Goal: Check status: Check status

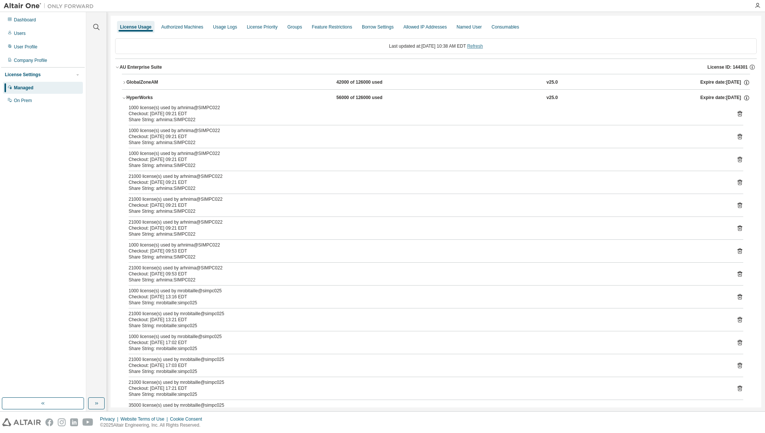
click at [482, 47] on link "Refresh" at bounding box center [475, 46] width 16 height 5
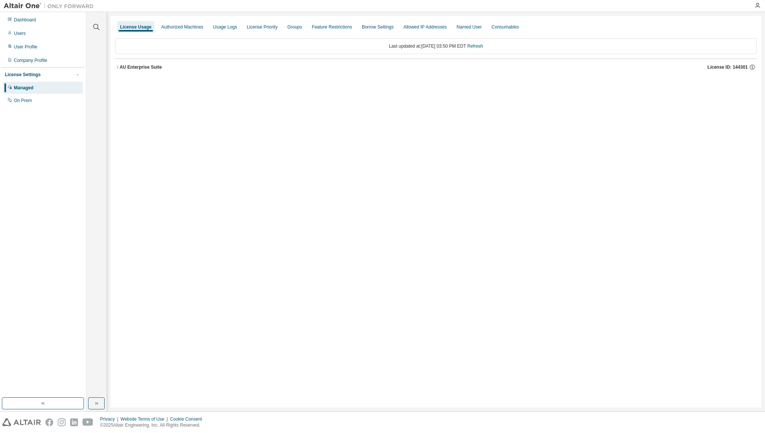
click at [129, 67] on div "AU Enterprise Suite" at bounding box center [141, 67] width 42 height 6
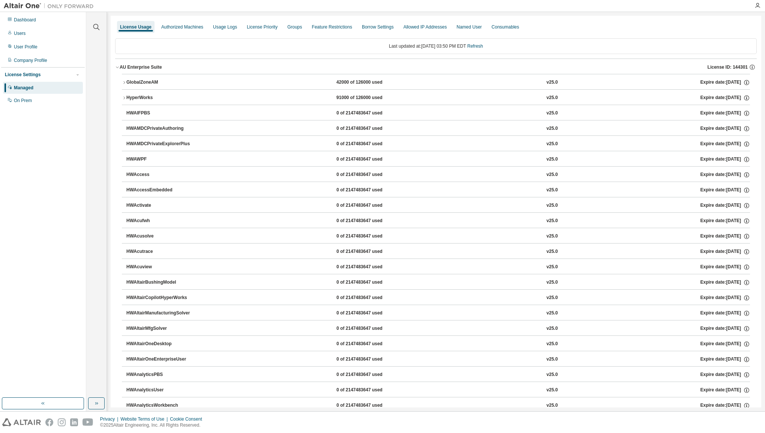
click at [140, 98] on div "HyperWorks" at bounding box center [160, 98] width 68 height 7
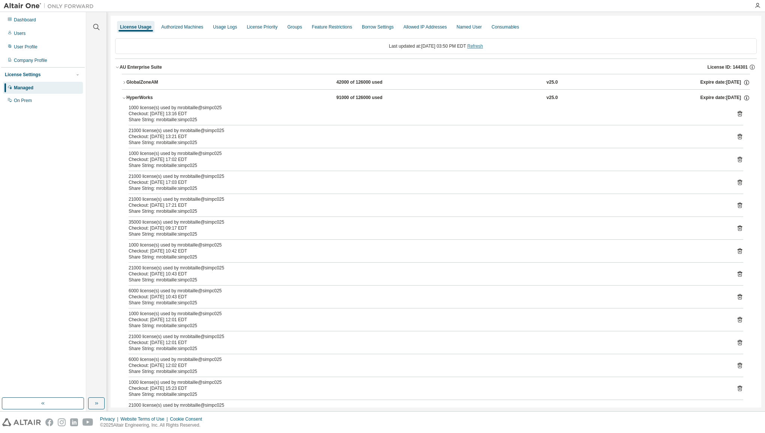
click at [483, 44] on link "Refresh" at bounding box center [475, 46] width 16 height 5
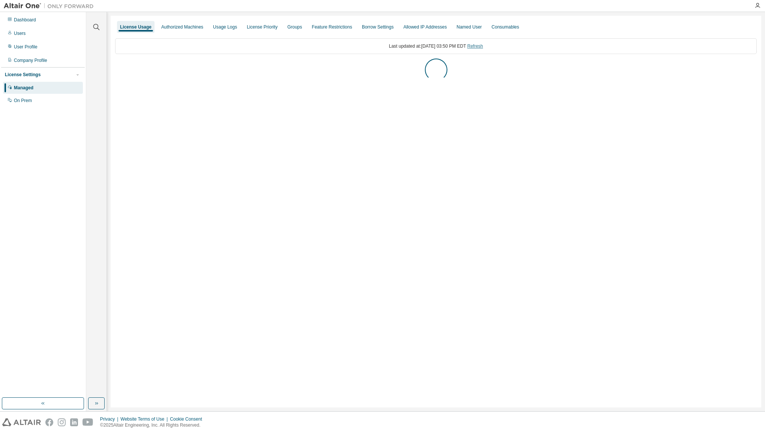
click at [483, 46] on link "Refresh" at bounding box center [475, 46] width 16 height 5
click at [116, 66] on icon "button" at bounding box center [117, 67] width 5 height 5
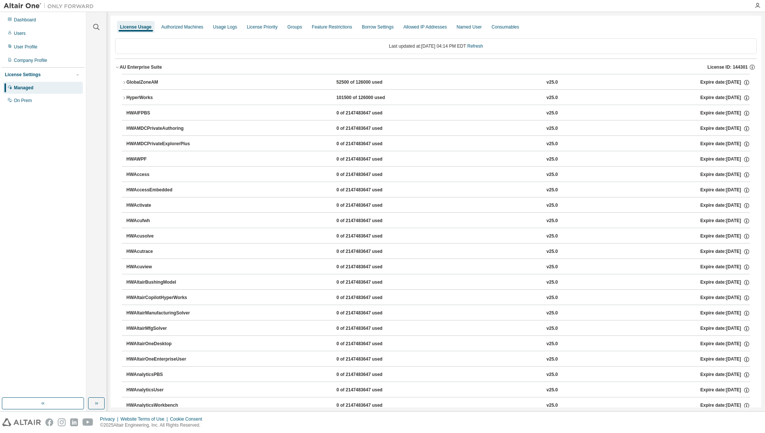
click at [124, 101] on button "HyperWorks 101500 of 126000 used v25.0 Expire date: 2026-05-31" at bounding box center [436, 98] width 628 height 17
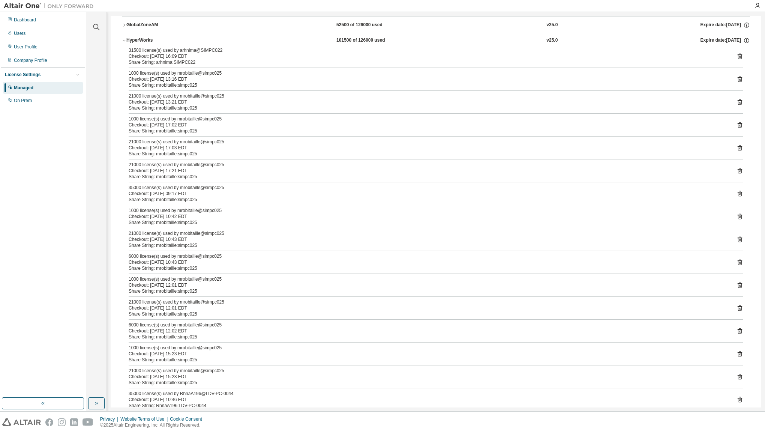
scroll to position [38, 0]
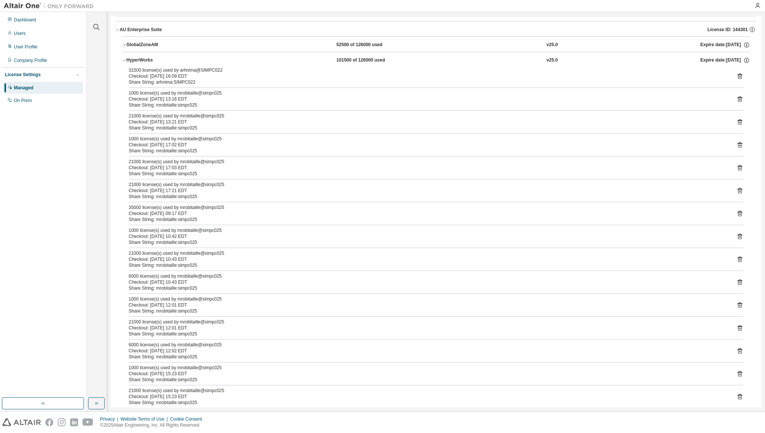
click at [270, 71] on div "31500 license(s) used by arhnima@SIMPC022" at bounding box center [427, 70] width 597 height 6
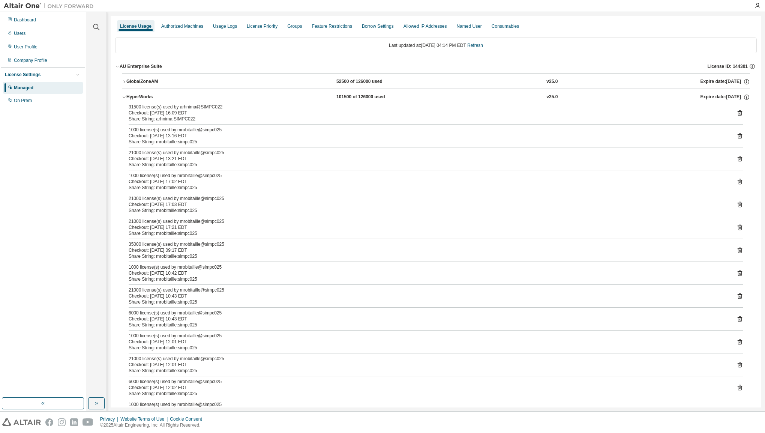
scroll to position [0, 0]
click at [737, 113] on icon at bounding box center [740, 113] width 7 height 7
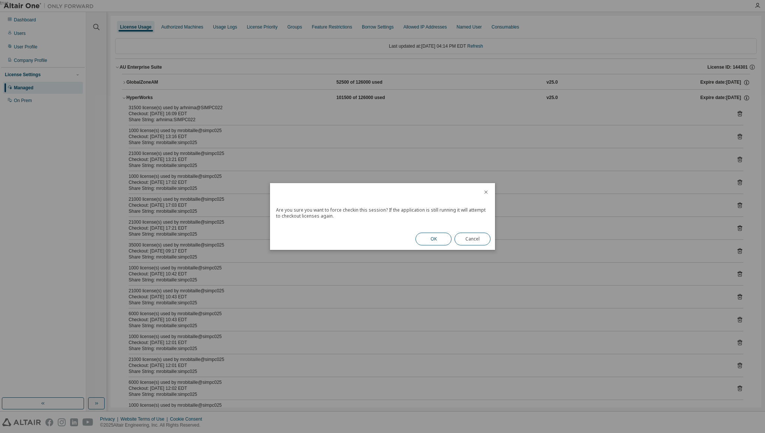
click at [434, 238] on button "OK" at bounding box center [434, 239] width 36 height 13
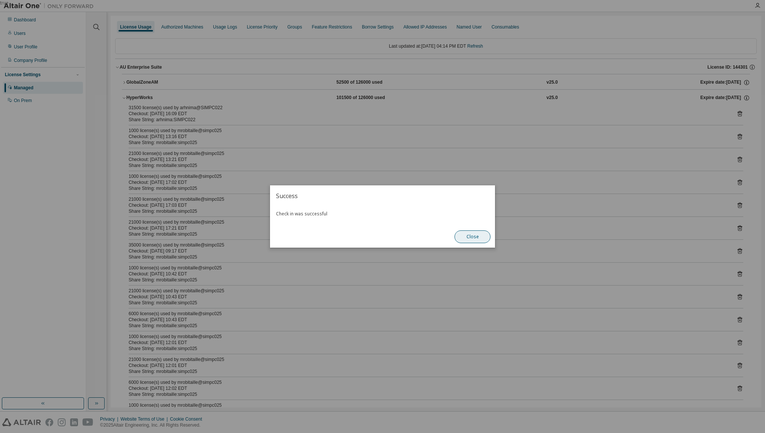
click at [474, 238] on button "Close" at bounding box center [473, 236] width 36 height 13
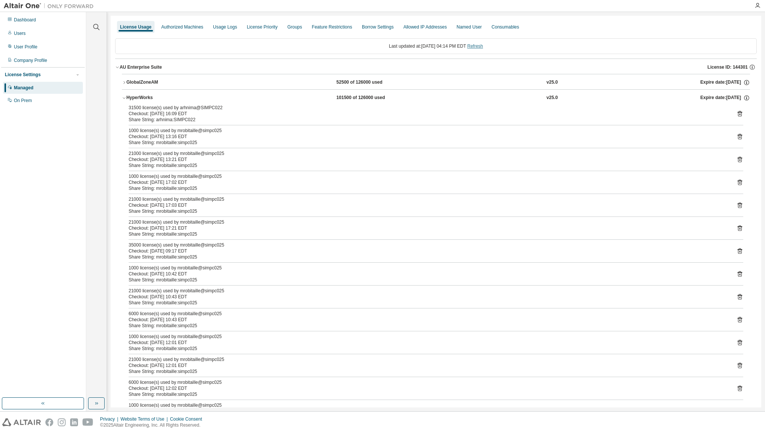
click at [483, 45] on link "Refresh" at bounding box center [475, 46] width 16 height 5
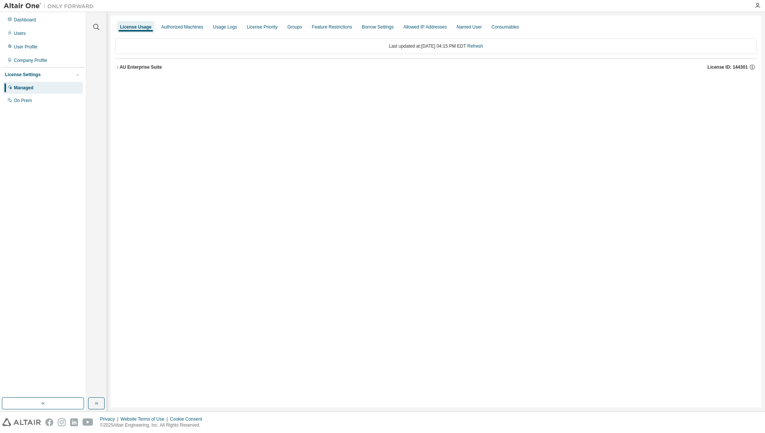
click at [119, 68] on icon "button" at bounding box center [117, 67] width 5 height 5
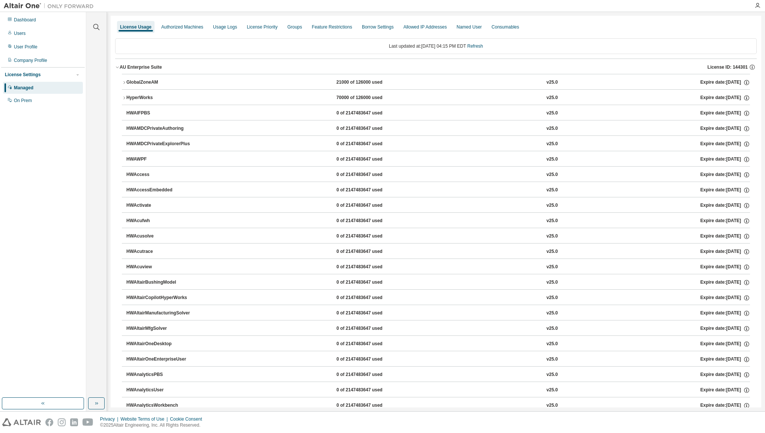
click at [135, 97] on div "HyperWorks" at bounding box center [160, 98] width 68 height 7
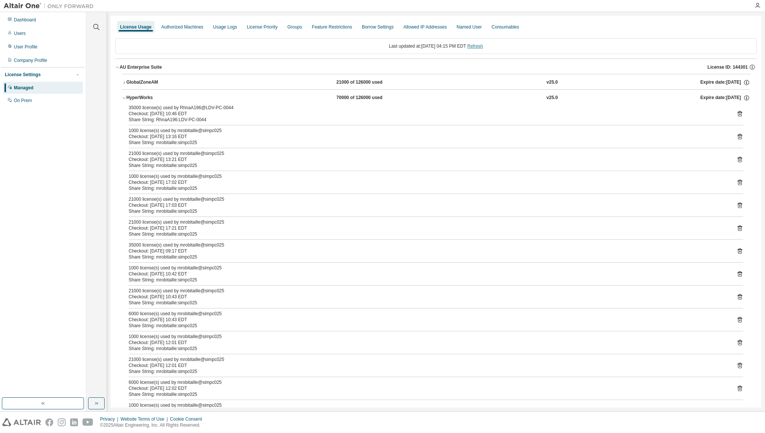
click at [483, 45] on link "Refresh" at bounding box center [475, 46] width 16 height 5
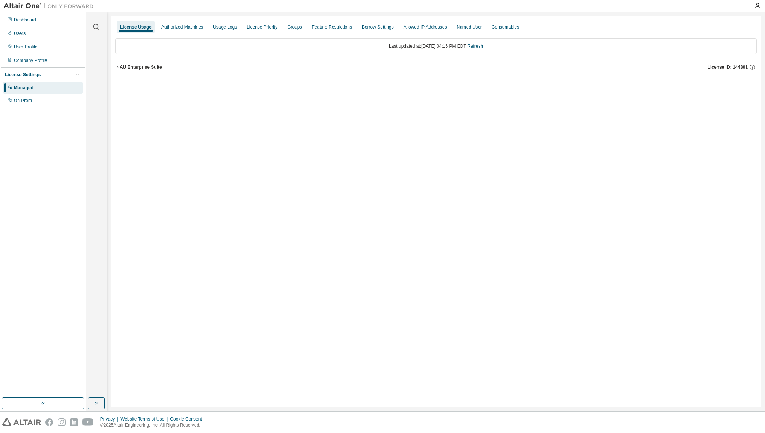
click at [119, 68] on icon "button" at bounding box center [117, 67] width 5 height 5
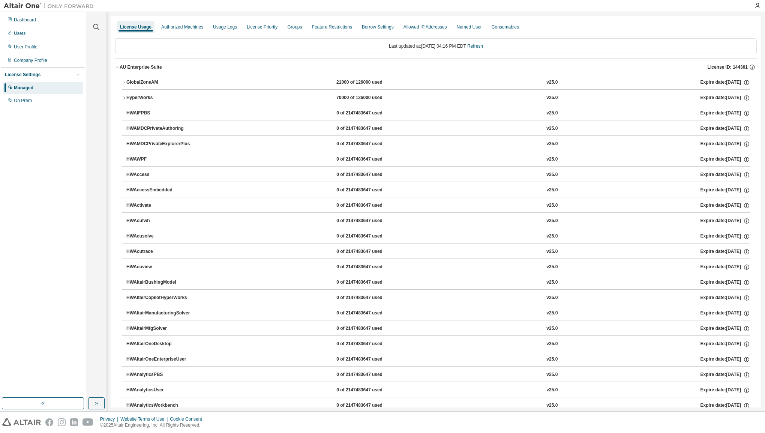
click at [128, 96] on div "HyperWorks" at bounding box center [160, 98] width 68 height 7
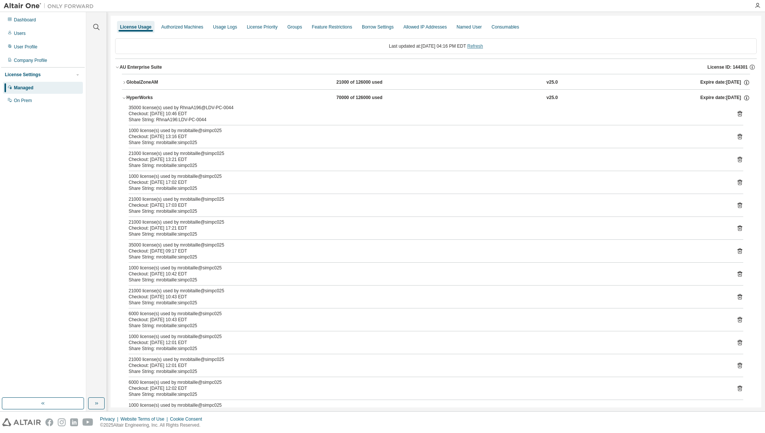
click at [483, 46] on link "Refresh" at bounding box center [475, 46] width 16 height 5
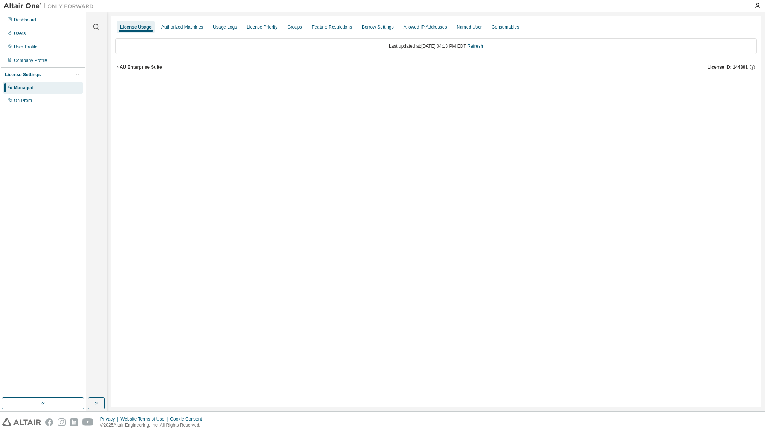
click at [126, 67] on div "AU Enterprise Suite" at bounding box center [141, 67] width 42 height 6
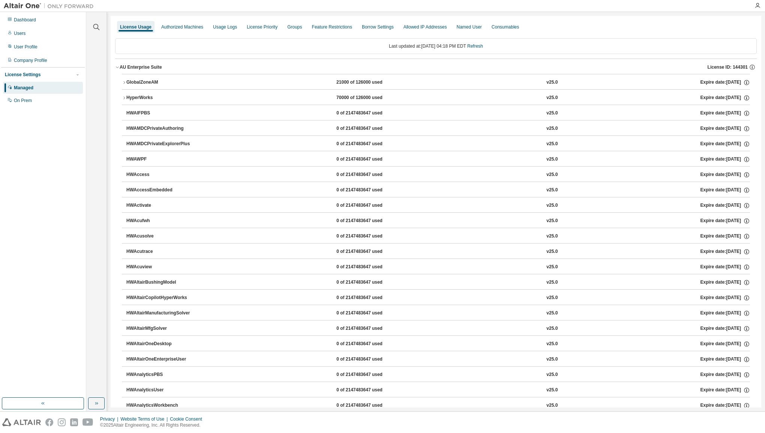
click at [127, 97] on div "HyperWorks" at bounding box center [160, 98] width 68 height 7
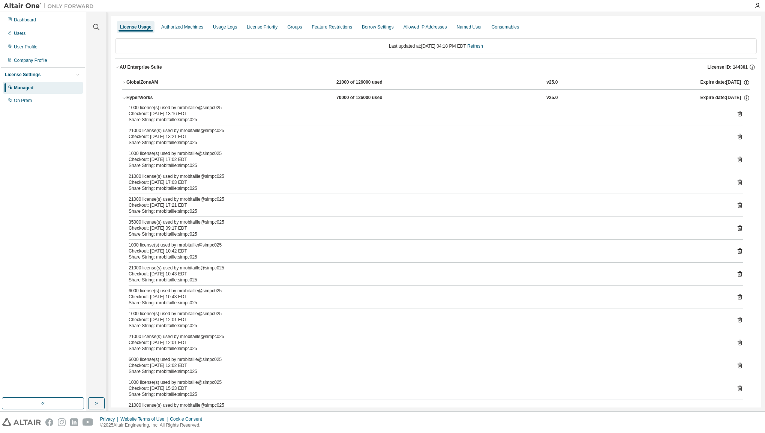
click at [129, 81] on div "GlobalZoneAM" at bounding box center [160, 82] width 68 height 7
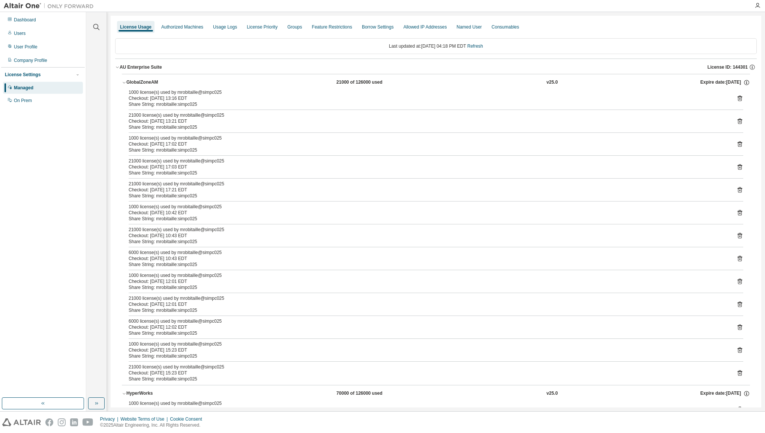
click at [129, 81] on div "GlobalZoneAM" at bounding box center [160, 82] width 68 height 7
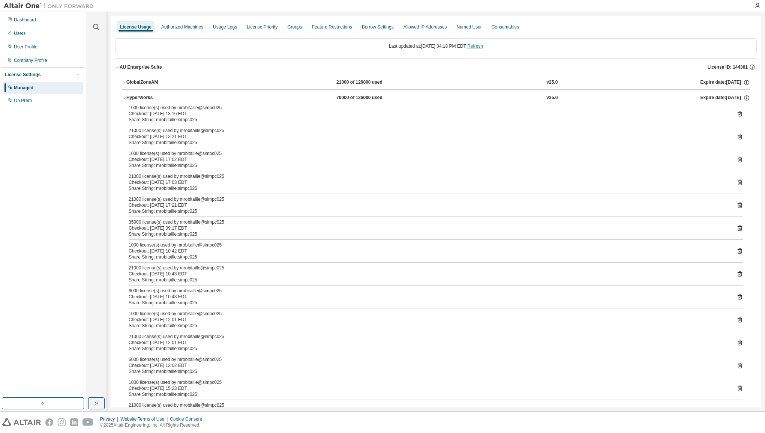
click at [483, 45] on link "Refresh" at bounding box center [475, 46] width 16 height 5
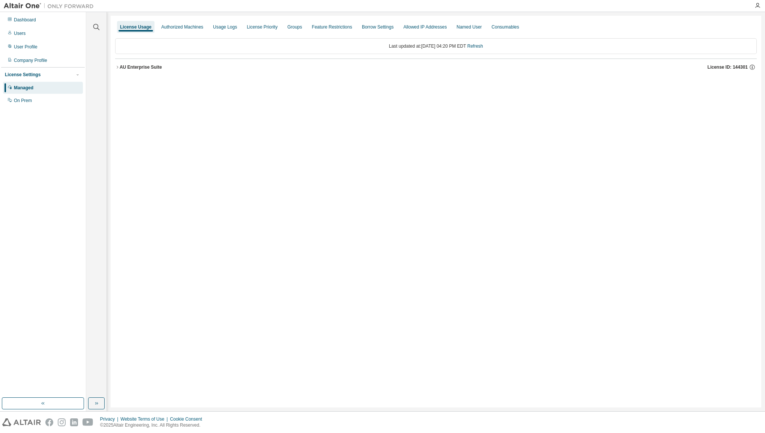
click at [122, 66] on div "AU Enterprise Suite" at bounding box center [141, 67] width 42 height 6
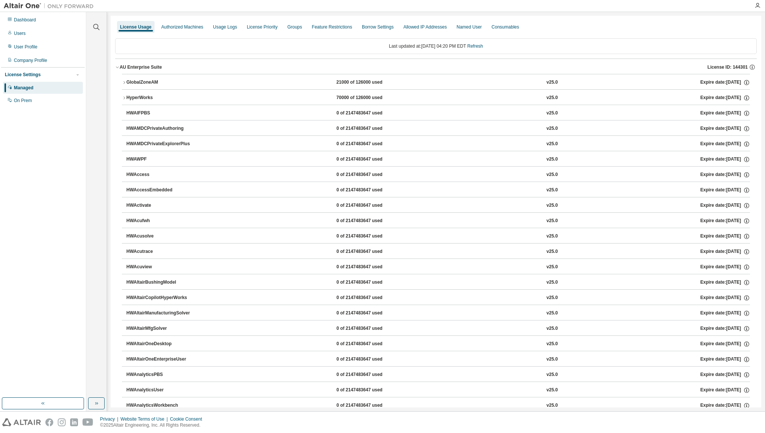
click at [126, 97] on icon "button" at bounding box center [124, 98] width 5 height 5
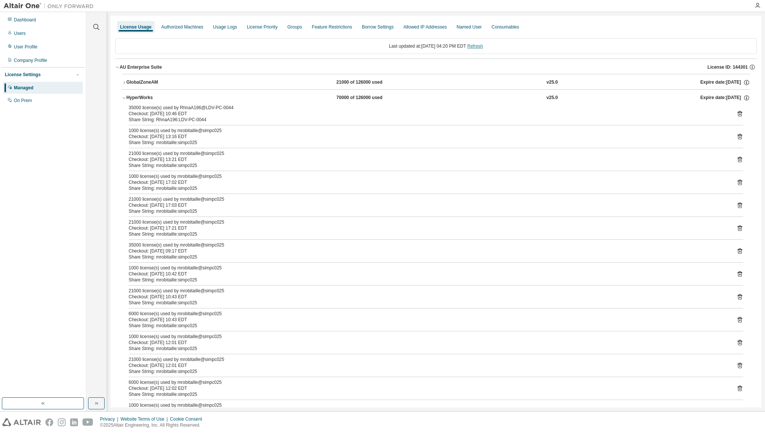
click at [483, 45] on link "Refresh" at bounding box center [475, 46] width 16 height 5
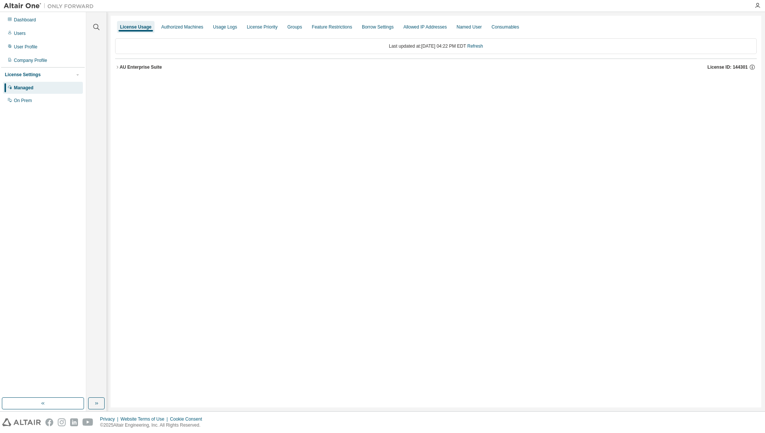
click at [119, 64] on button "AU Enterprise Suite License ID: 144301" at bounding box center [436, 67] width 642 height 17
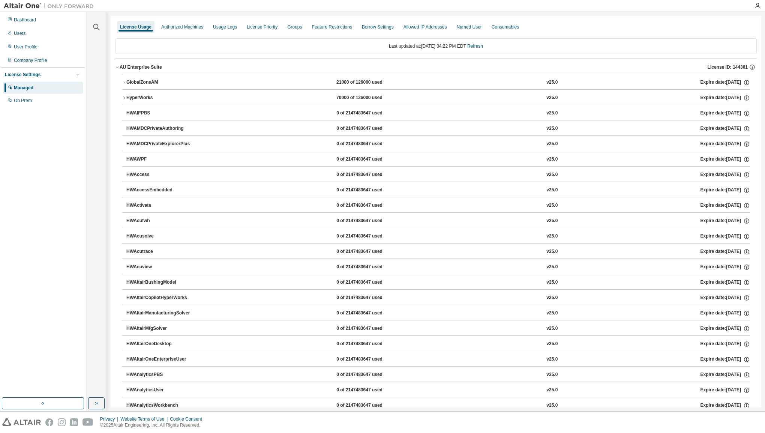
click at [126, 96] on div "HyperWorks" at bounding box center [160, 98] width 68 height 7
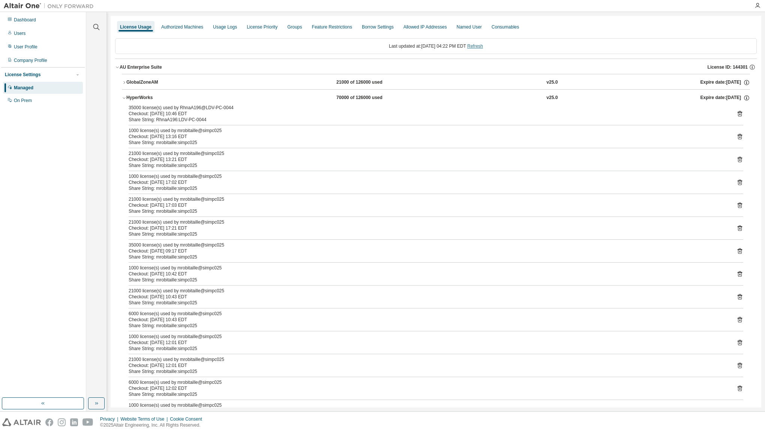
click at [482, 44] on link "Refresh" at bounding box center [475, 46] width 16 height 5
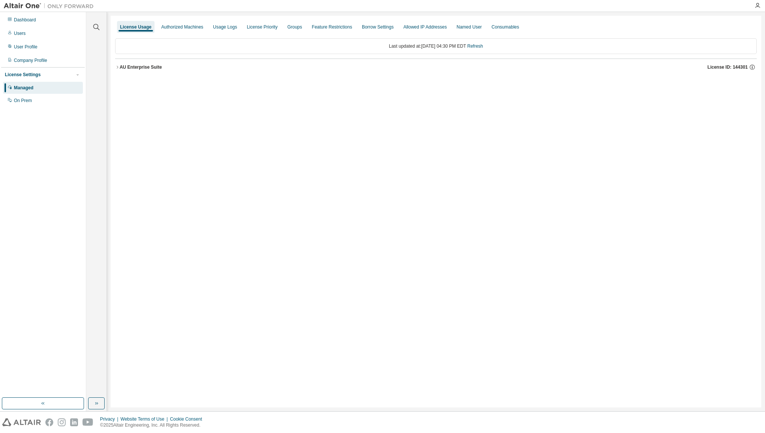
click at [127, 65] on div "AU Enterprise Suite" at bounding box center [141, 67] width 42 height 6
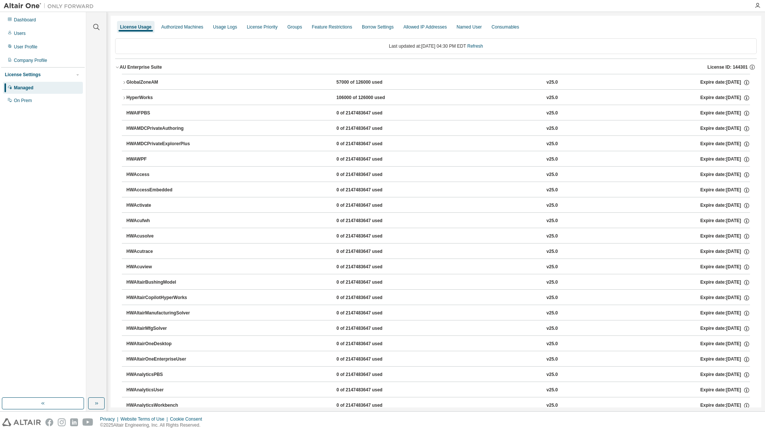
click at [135, 96] on div "HyperWorks" at bounding box center [160, 98] width 68 height 7
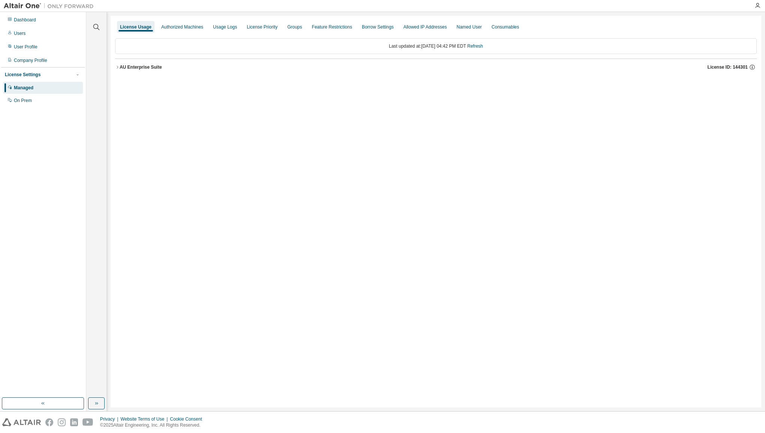
click at [117, 65] on icon "button" at bounding box center [117, 67] width 5 height 5
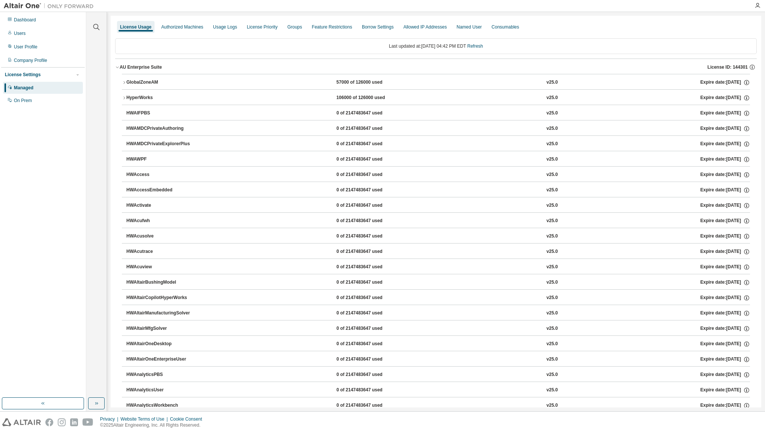
drag, startPoint x: 122, startPoint y: 67, endPoint x: 125, endPoint y: 78, distance: 11.9
click at [123, 67] on div "AU Enterprise Suite" at bounding box center [141, 67] width 42 height 6
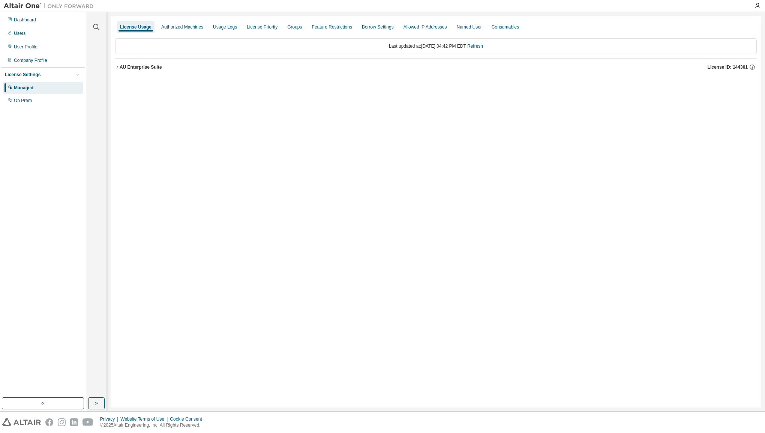
click at [119, 68] on icon "button" at bounding box center [117, 67] width 5 height 5
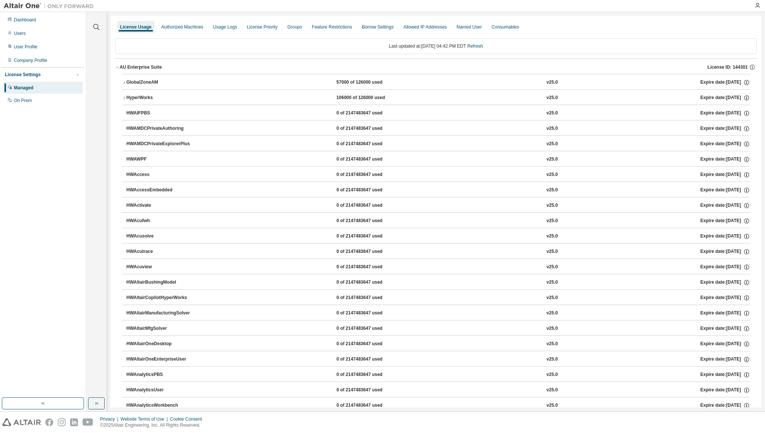
click at [123, 82] on icon "button" at bounding box center [124, 82] width 5 height 5
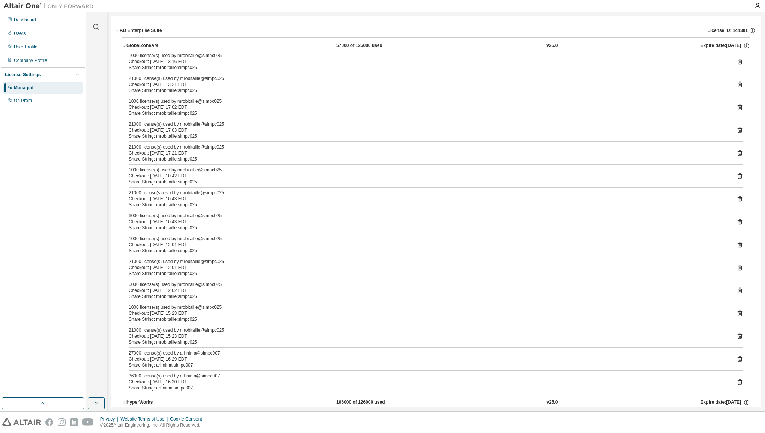
scroll to position [38, 0]
drag, startPoint x: 126, startPoint y: 45, endPoint x: 129, endPoint y: 57, distance: 12.0
click at [126, 45] on div "GlobalZoneAM" at bounding box center [160, 45] width 68 height 7
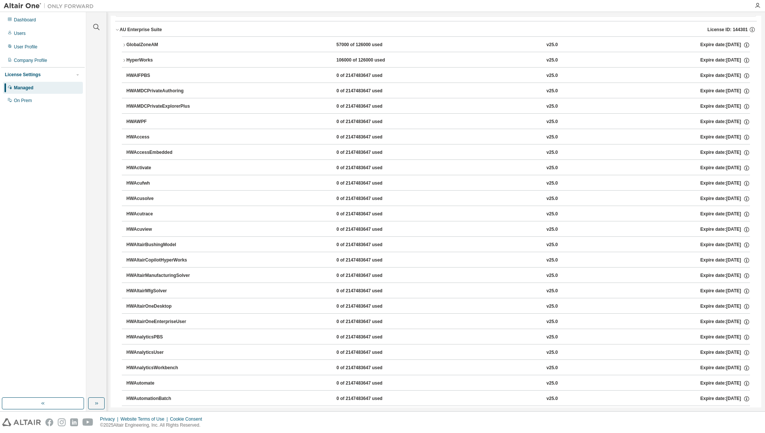
click at [125, 61] on icon "button" at bounding box center [124, 60] width 5 height 5
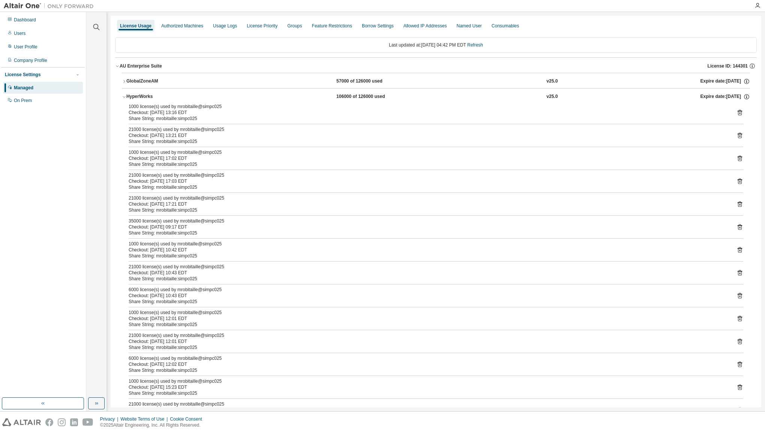
scroll to position [0, 0]
click at [483, 46] on link "Refresh" at bounding box center [475, 46] width 16 height 5
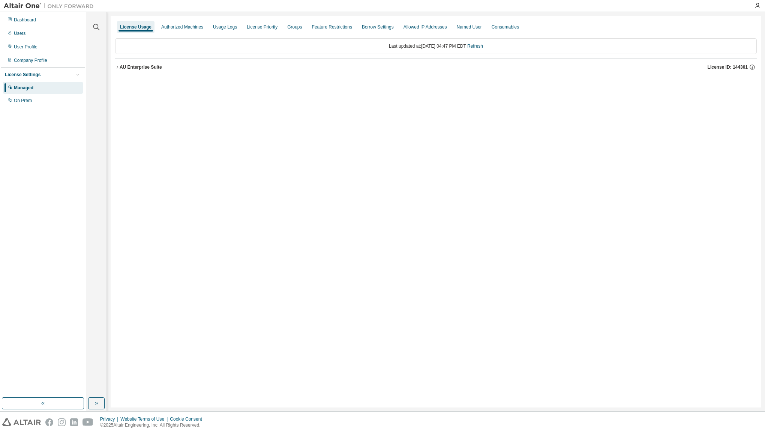
click at [117, 65] on icon "button" at bounding box center [117, 67] width 5 height 5
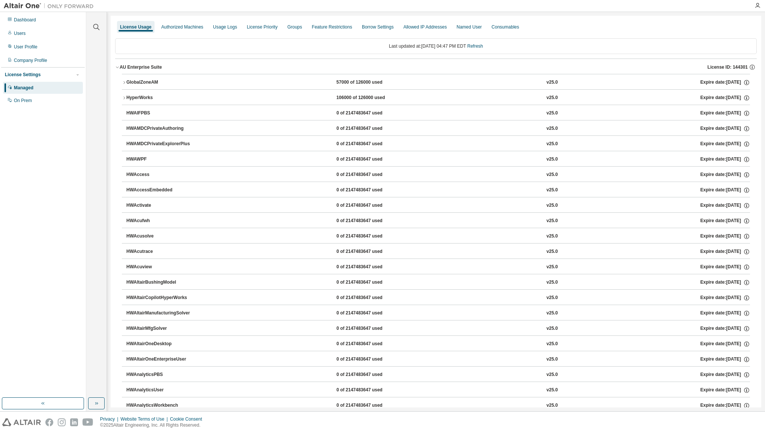
click at [120, 67] on div "AU Enterprise Suite" at bounding box center [141, 67] width 42 height 6
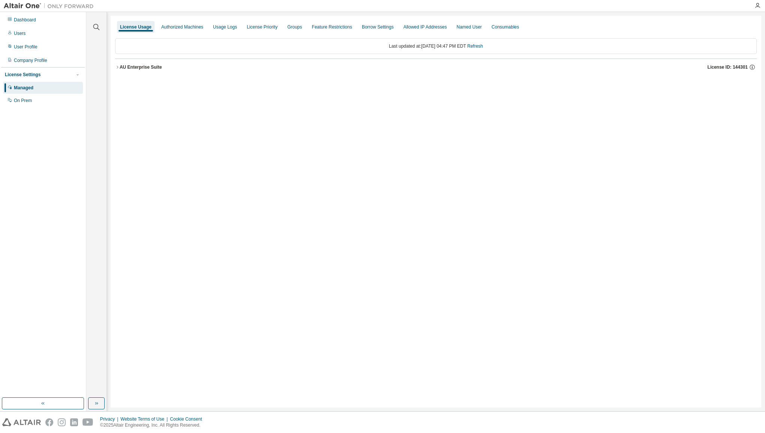
click at [120, 67] on div "AU Enterprise Suite" at bounding box center [141, 67] width 42 height 6
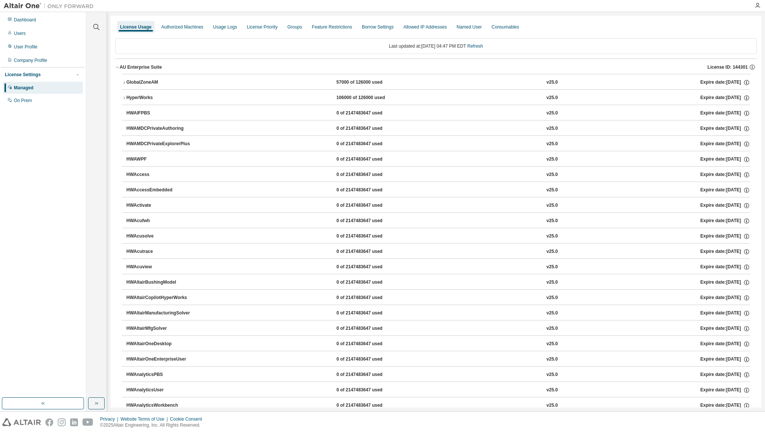
click at [120, 67] on div "AU Enterprise Suite" at bounding box center [141, 67] width 42 height 6
